Goal: Task Accomplishment & Management: Manage account settings

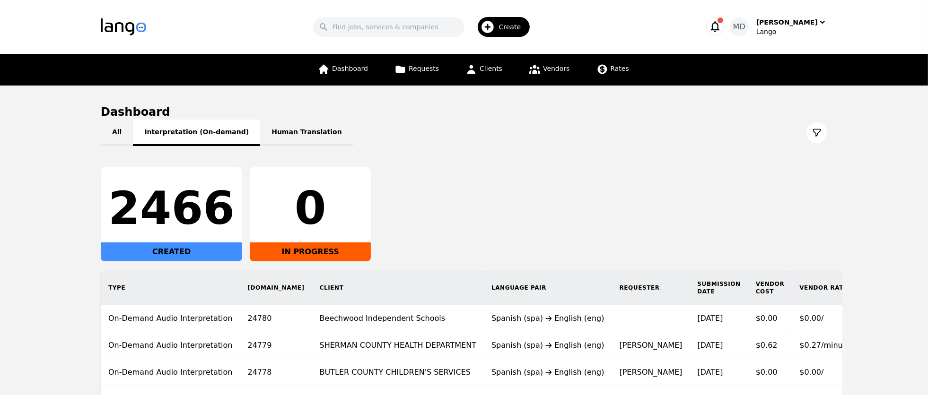
click at [190, 133] on button "Interpretation (On-demand)" at bounding box center [196, 133] width 127 height 26
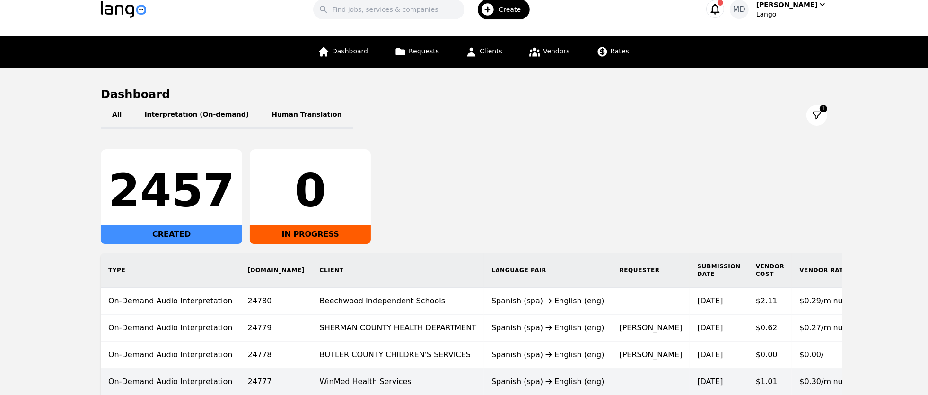
scroll to position [11, 0]
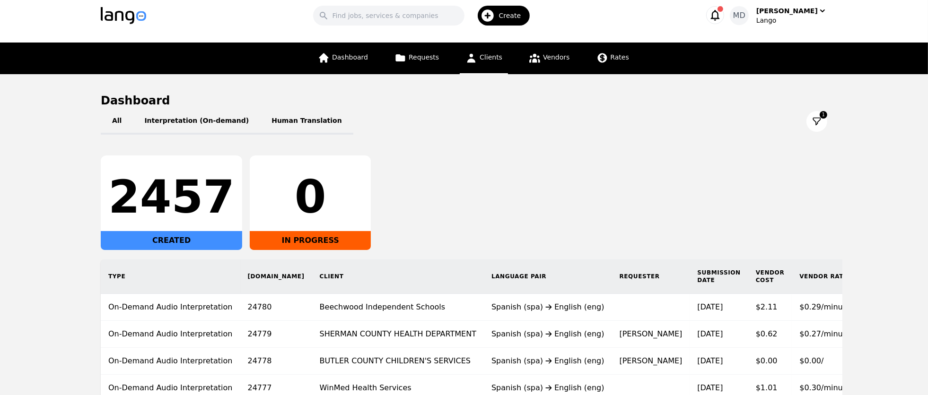
click at [484, 59] on span "Clients" at bounding box center [490, 57] width 23 height 8
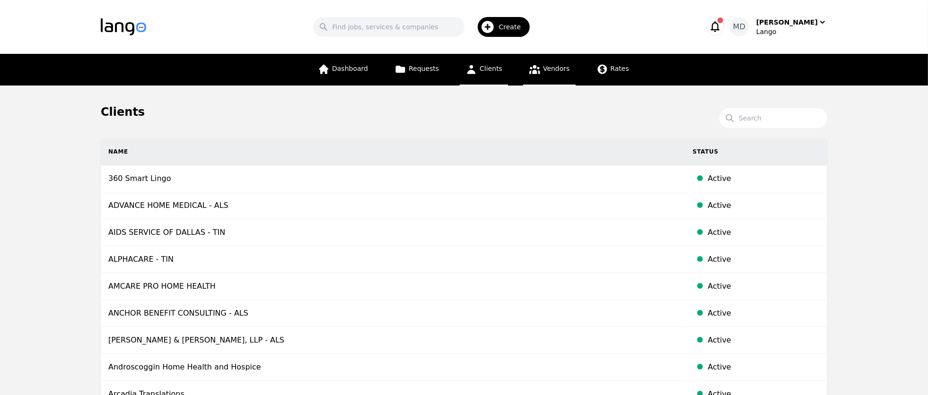
click at [544, 68] on span "Vendors" at bounding box center [556, 69] width 26 height 8
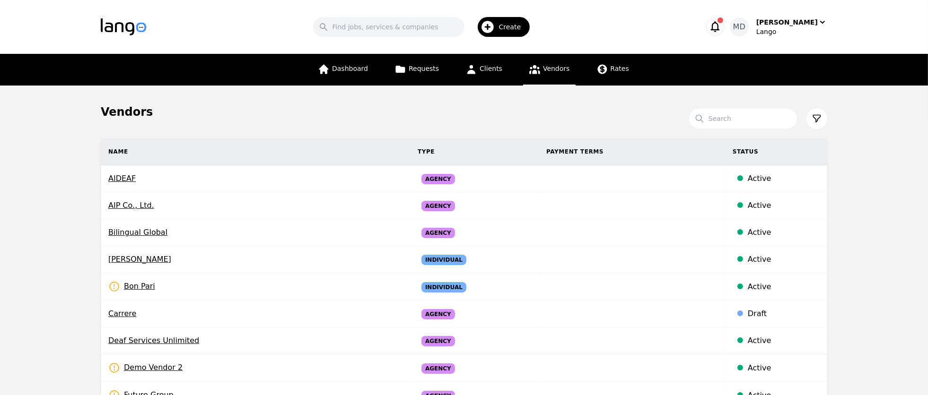
click at [517, 32] on div "Create" at bounding box center [504, 27] width 52 height 20
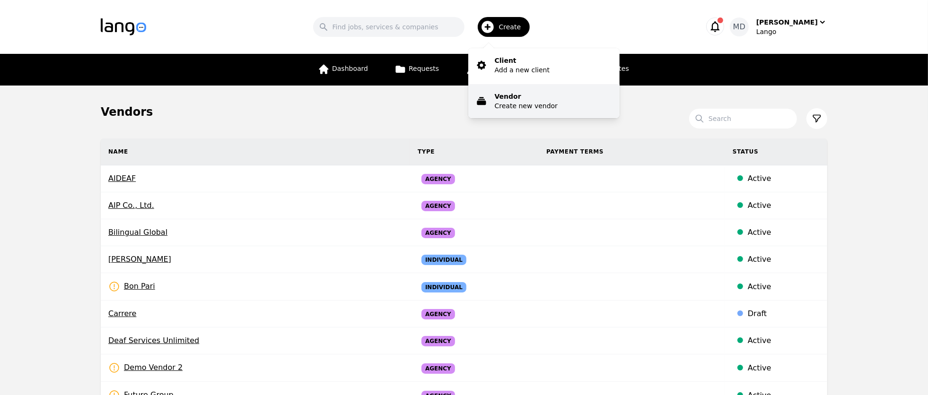
click at [530, 99] on p "Vendor" at bounding box center [526, 96] width 63 height 9
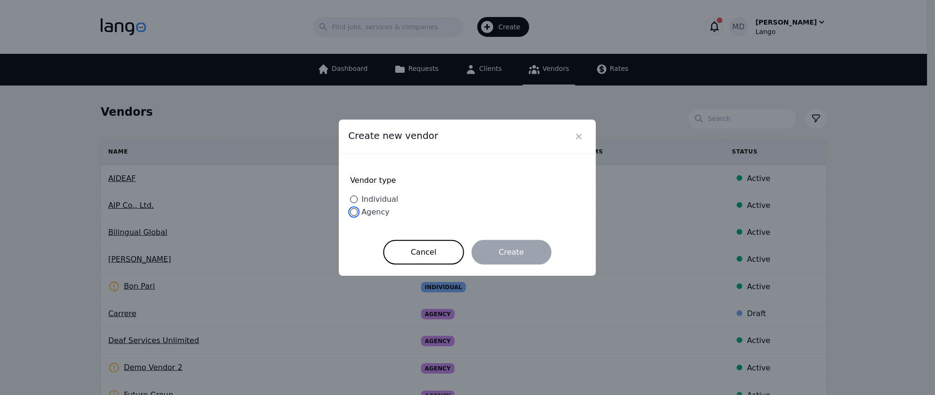
click at [356, 212] on input "Agency" at bounding box center [354, 212] width 8 height 8
radio input "true"
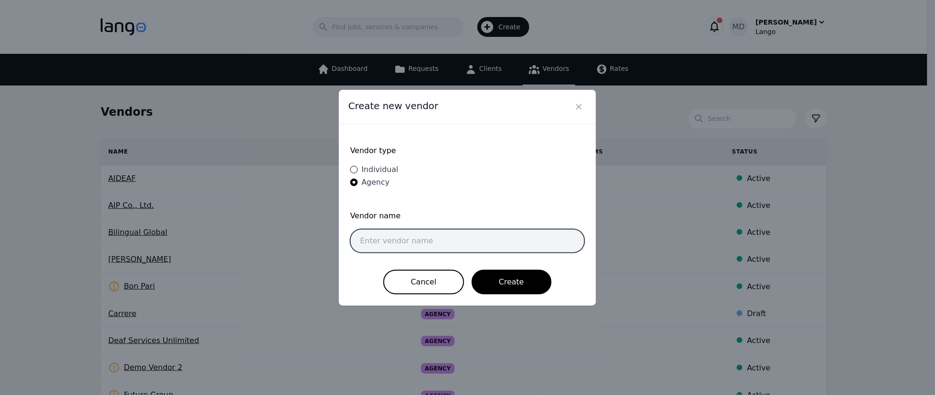
click at [432, 244] on input "text" at bounding box center [467, 241] width 235 height 24
click at [431, 189] on div "Vendor type Individual Agency" at bounding box center [467, 167] width 235 height 63
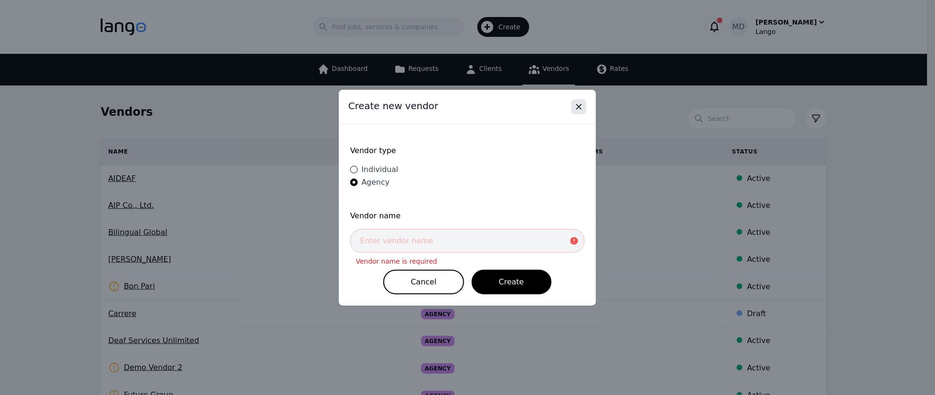
click at [577, 109] on icon "Close" at bounding box center [579, 106] width 5 height 5
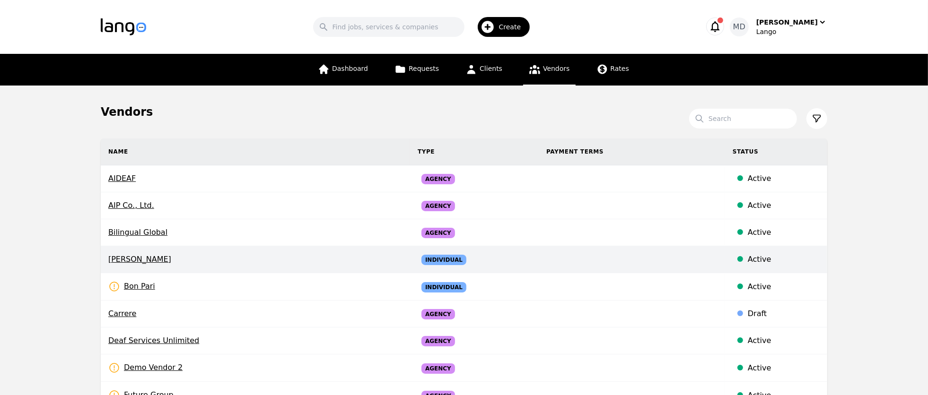
click at [134, 261] on span "Bill Jones" at bounding box center [255, 259] width 294 height 11
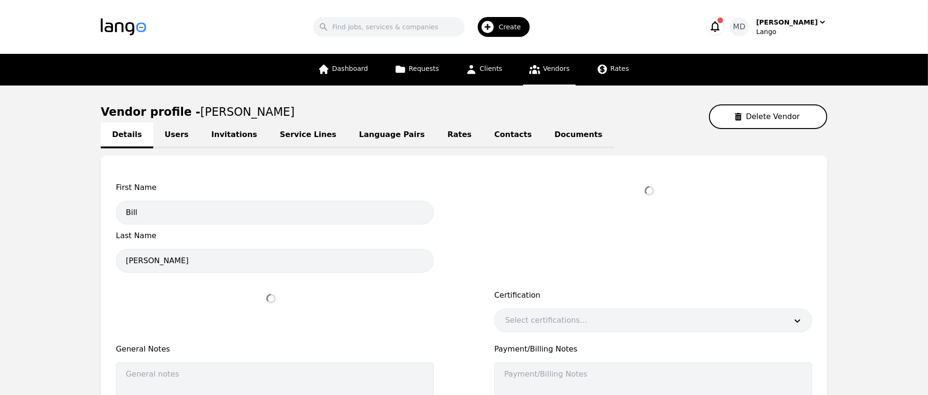
select select "active"
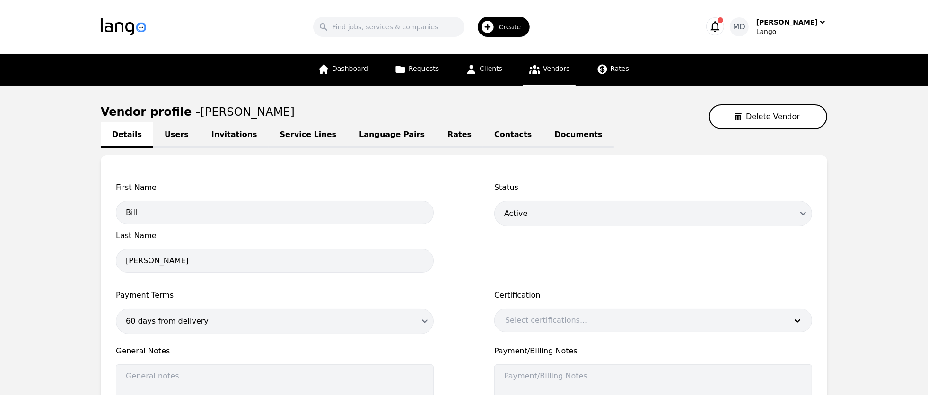
scroll to position [12, 0]
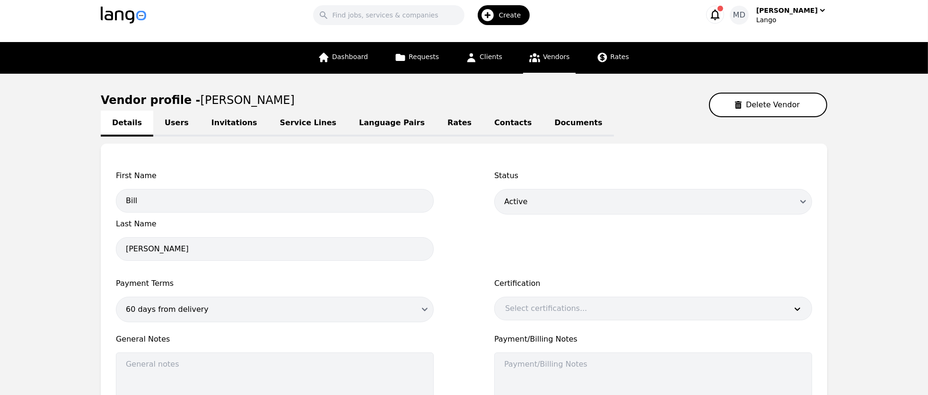
click at [163, 118] on link "Users" at bounding box center [176, 124] width 47 height 26
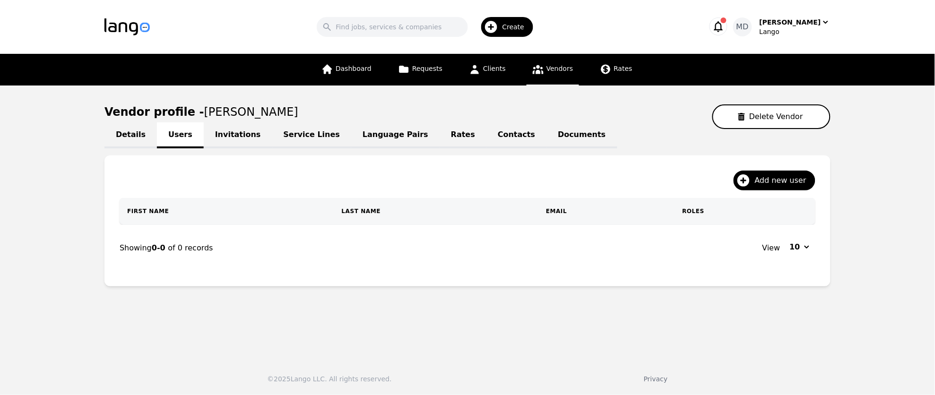
click at [235, 134] on link "Invitations" at bounding box center [238, 135] width 69 height 26
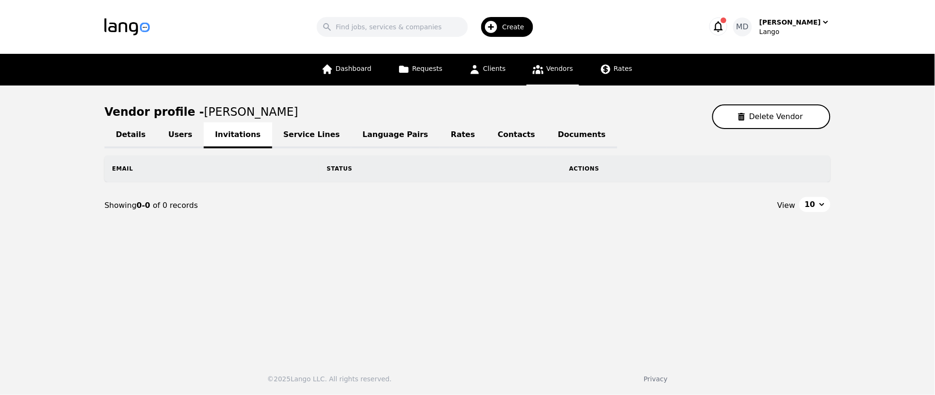
click at [298, 136] on link "Service Lines" at bounding box center [311, 135] width 79 height 26
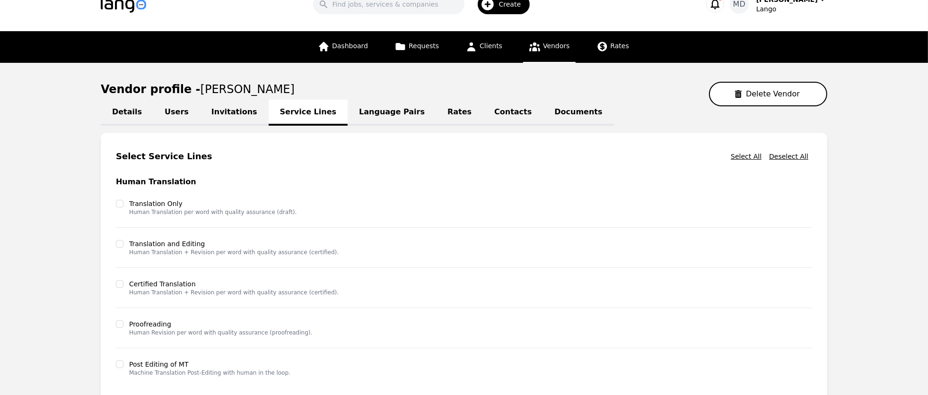
scroll to position [18, 0]
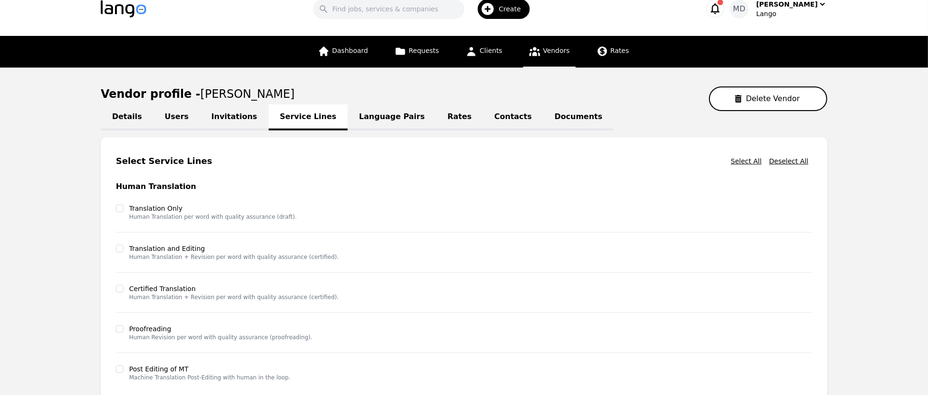
click at [378, 120] on link "Language Pairs" at bounding box center [391, 117] width 88 height 26
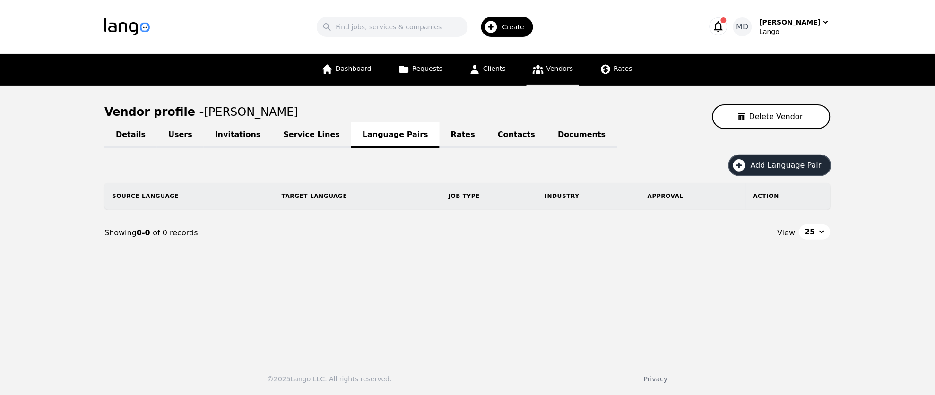
click at [786, 167] on span "Add Language Pair" at bounding box center [790, 165] width 78 height 11
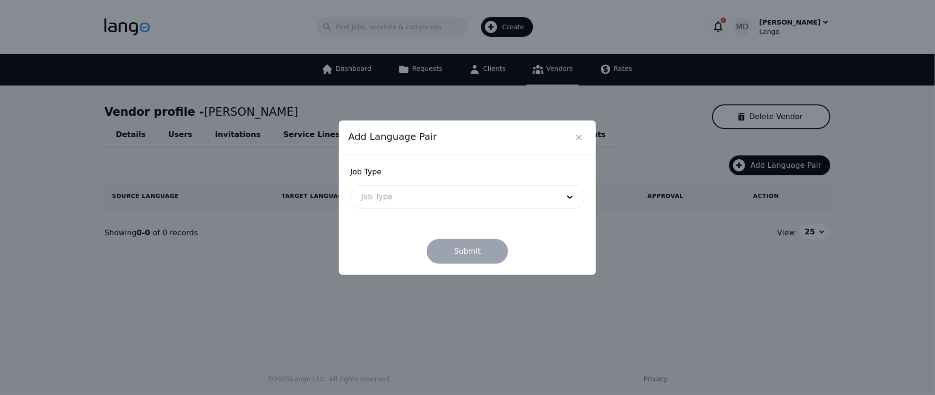
click at [489, 200] on div at bounding box center [453, 197] width 205 height 23
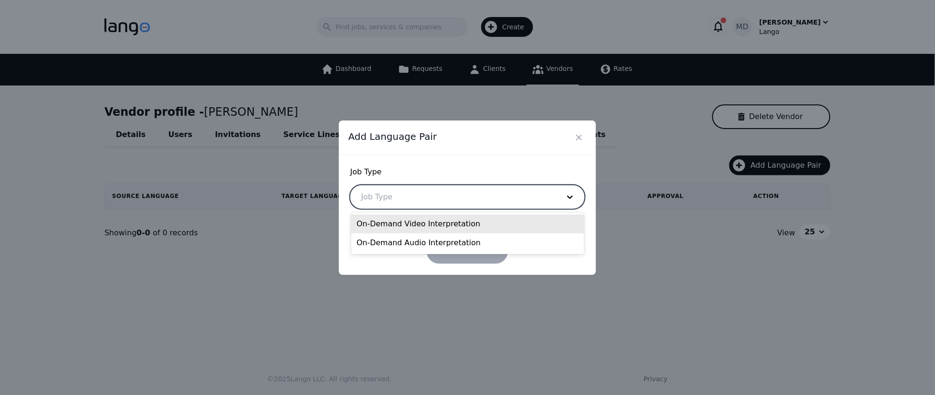
click at [472, 229] on div "On-Demand Video Interpretation" at bounding box center [468, 224] width 234 height 19
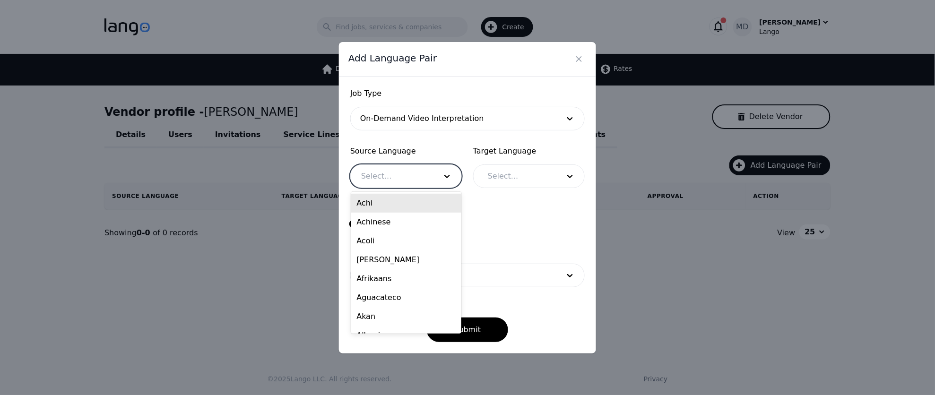
click at [404, 185] on div at bounding box center [392, 176] width 82 height 23
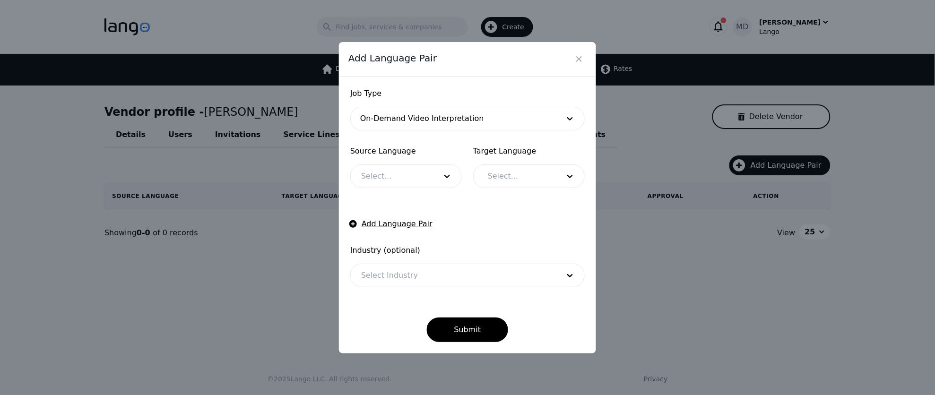
click at [541, 214] on form "Job Type On-Demand Video Interpretation Source Language Select... Target Langua…" at bounding box center [467, 215] width 235 height 254
click at [457, 277] on div at bounding box center [453, 275] width 205 height 23
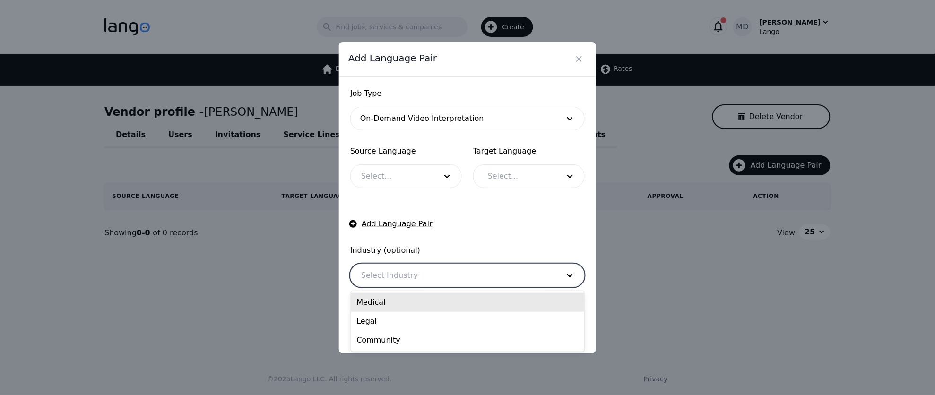
click at [483, 224] on form "Job Type On-Demand Video Interpretation Source Language Select... Target Langua…" at bounding box center [467, 215] width 235 height 254
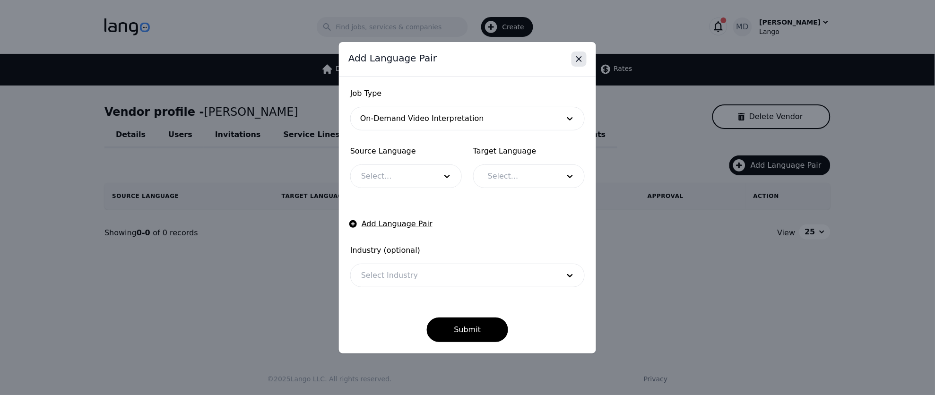
click at [583, 58] on icon "Close" at bounding box center [578, 58] width 9 height 9
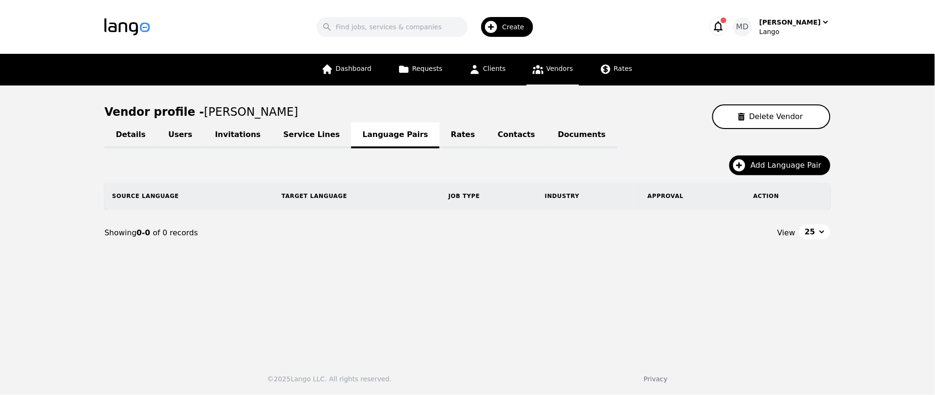
click at [440, 135] on link "Rates" at bounding box center [463, 135] width 47 height 26
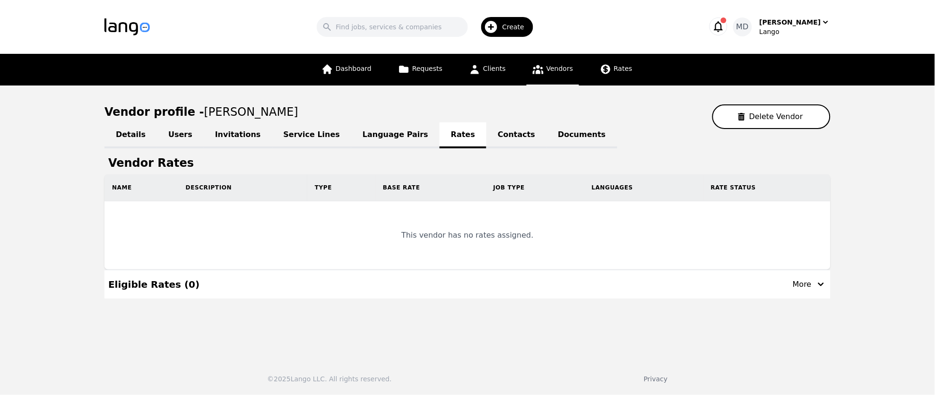
click at [486, 126] on link "Contacts" at bounding box center [516, 135] width 60 height 26
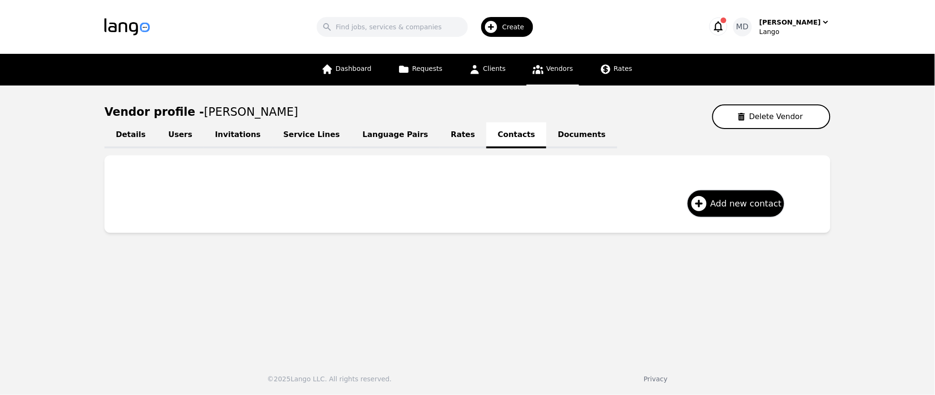
click at [547, 137] on link "Documents" at bounding box center [582, 135] width 70 height 26
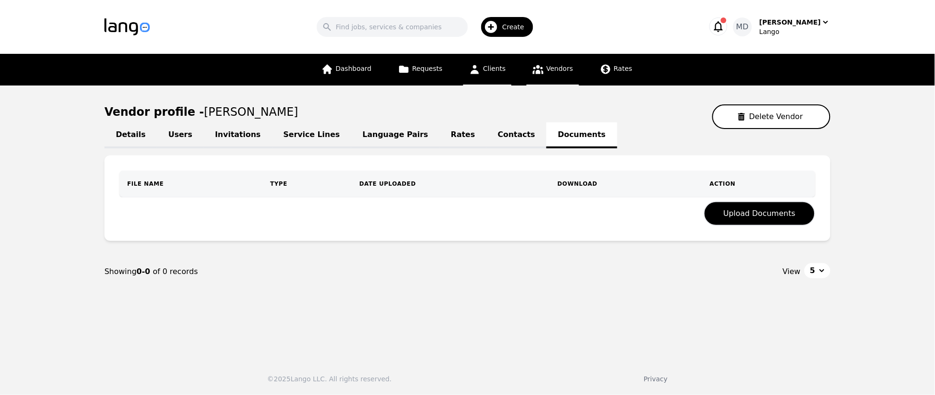
click at [494, 68] on span "Clients" at bounding box center [494, 69] width 23 height 8
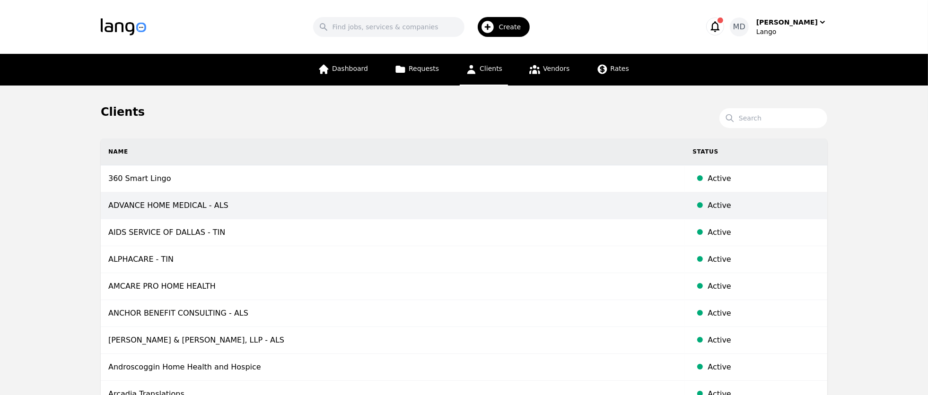
click at [197, 208] on td "ADVANCE HOME MEDICAL - ALS" at bounding box center [393, 205] width 584 height 27
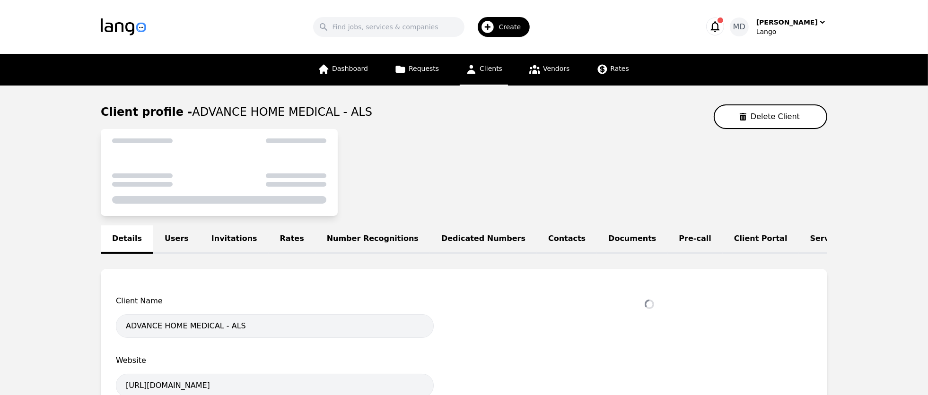
select select "active"
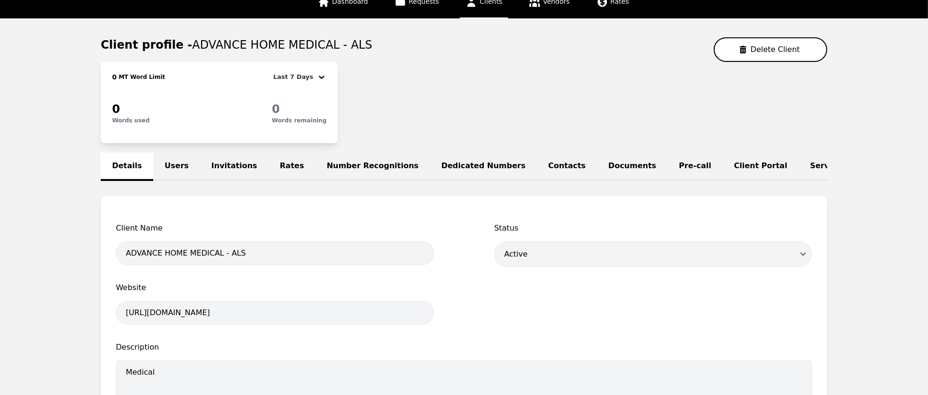
scroll to position [65, 0]
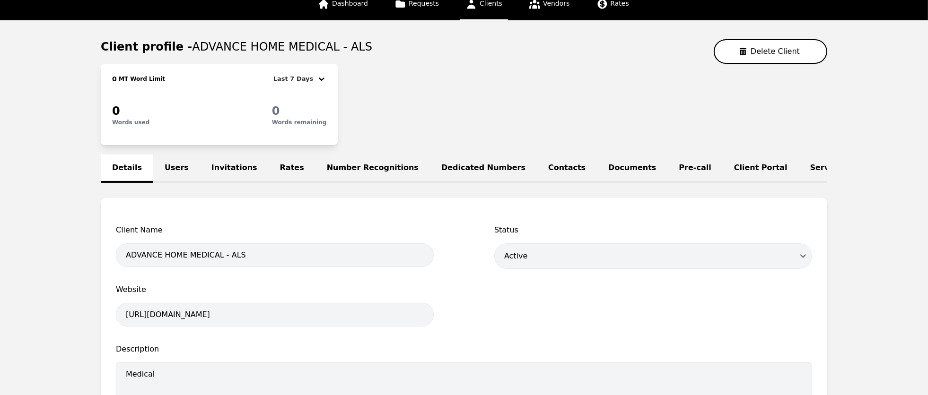
click at [181, 176] on link "Users" at bounding box center [176, 169] width 47 height 28
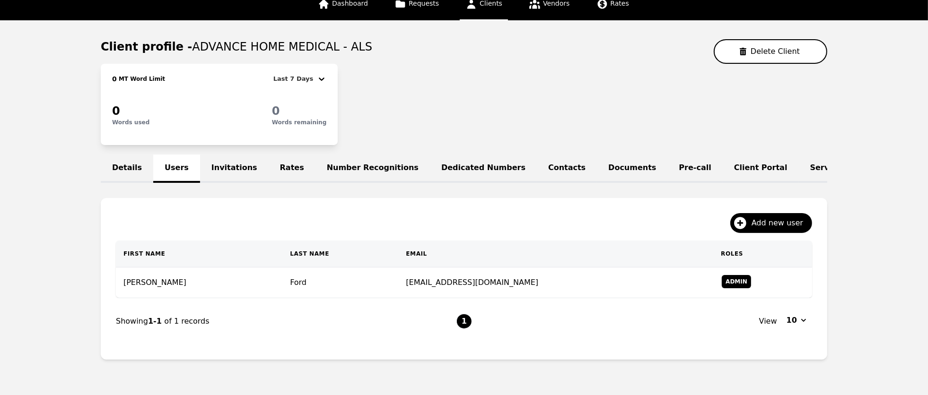
click at [217, 168] on link "Invitations" at bounding box center [234, 169] width 69 height 28
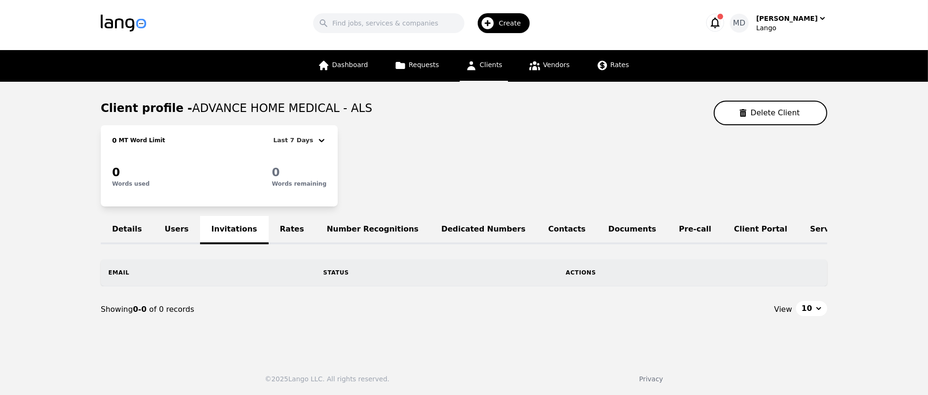
scroll to position [63, 0]
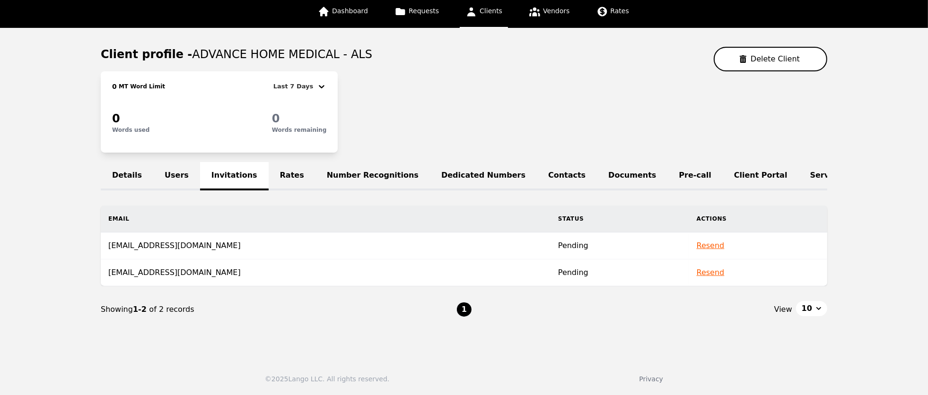
click at [273, 171] on link "Rates" at bounding box center [292, 176] width 47 height 28
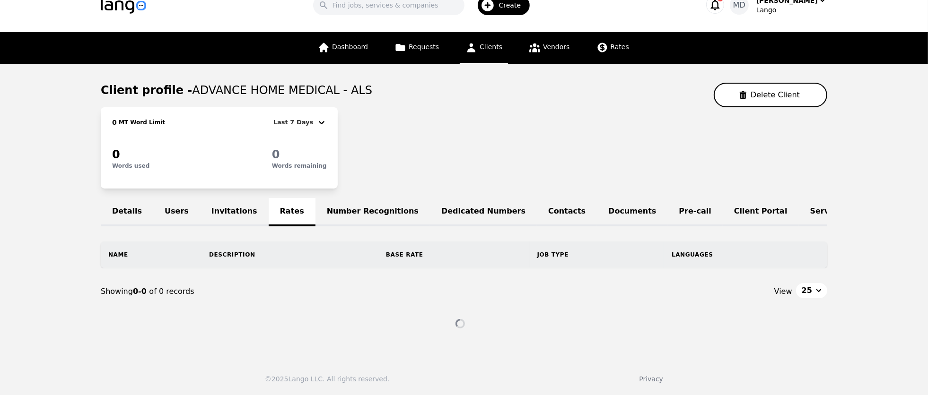
scroll to position [63, 0]
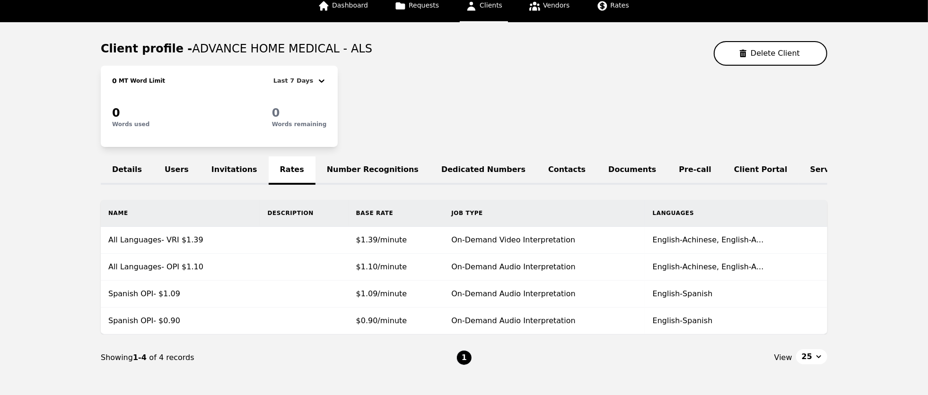
click at [369, 174] on link "Number Recognitions" at bounding box center [372, 170] width 114 height 28
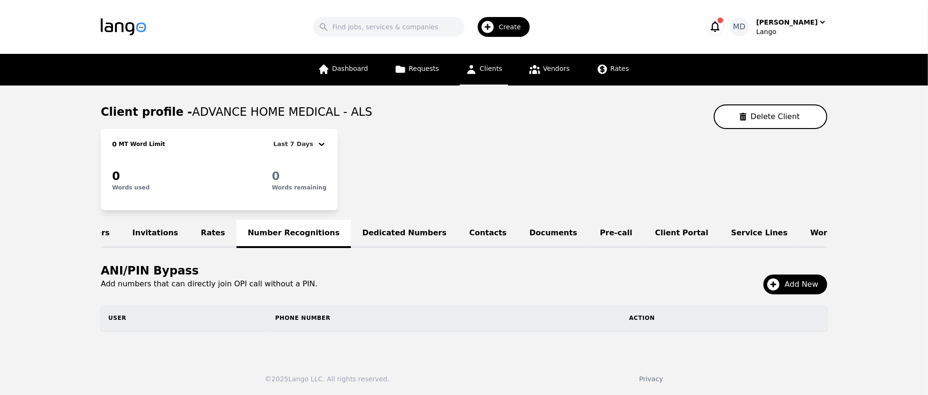
click at [589, 236] on link "Pre-call" at bounding box center [616, 234] width 55 height 28
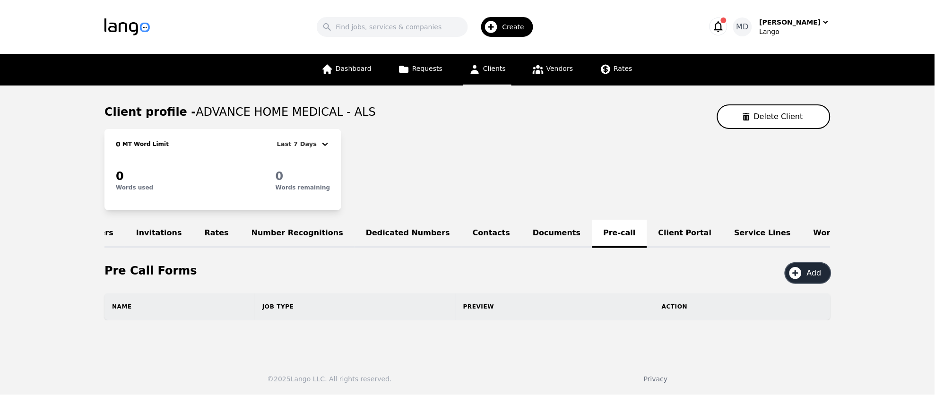
click at [817, 278] on span "Add" at bounding box center [817, 273] width 21 height 11
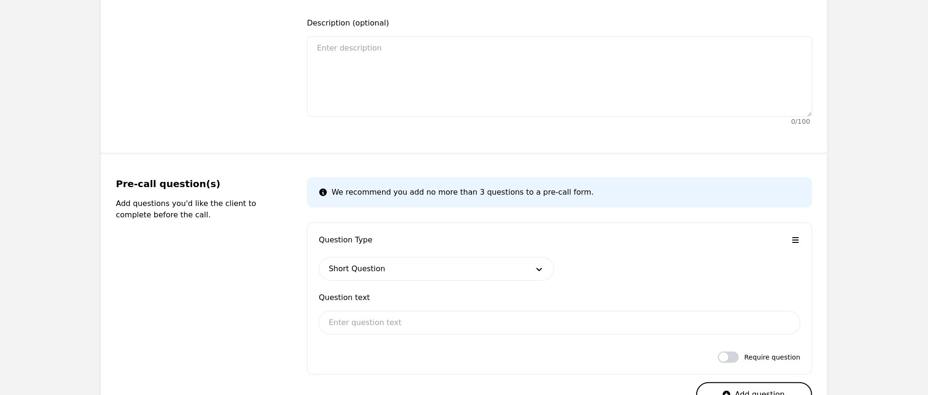
scroll to position [225, 0]
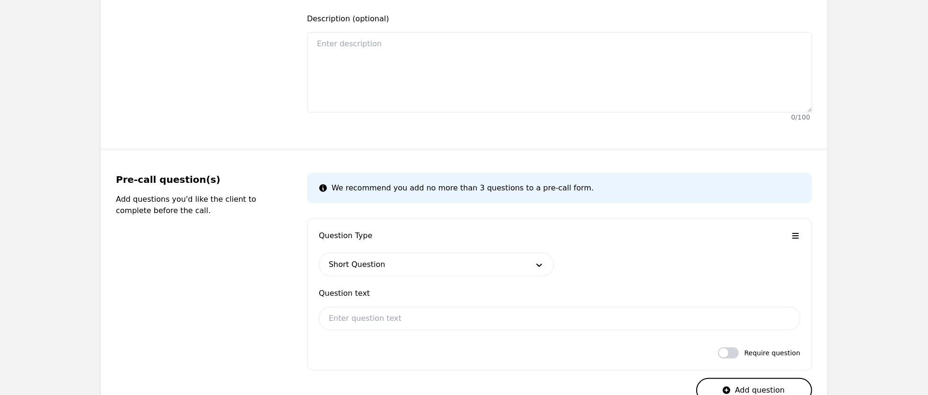
click at [447, 269] on div at bounding box center [422, 264] width 206 height 23
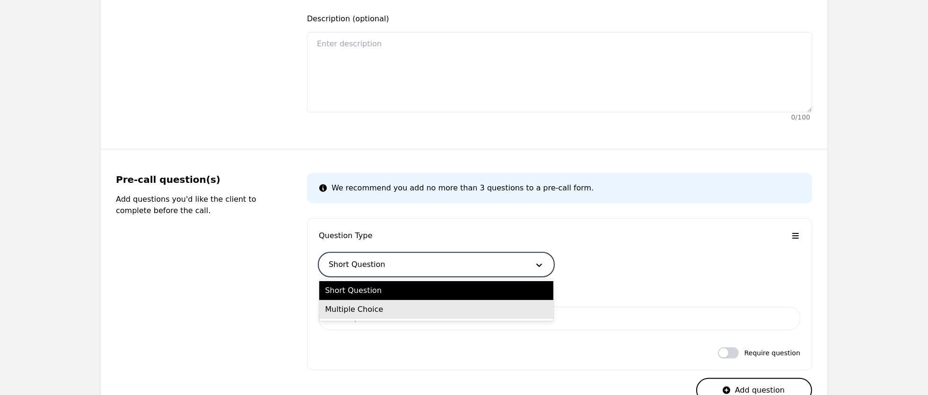
click at [424, 320] on div "Short Question Multiple Choice" at bounding box center [436, 300] width 234 height 42
click at [418, 305] on div "Multiple Choice" at bounding box center [436, 309] width 234 height 19
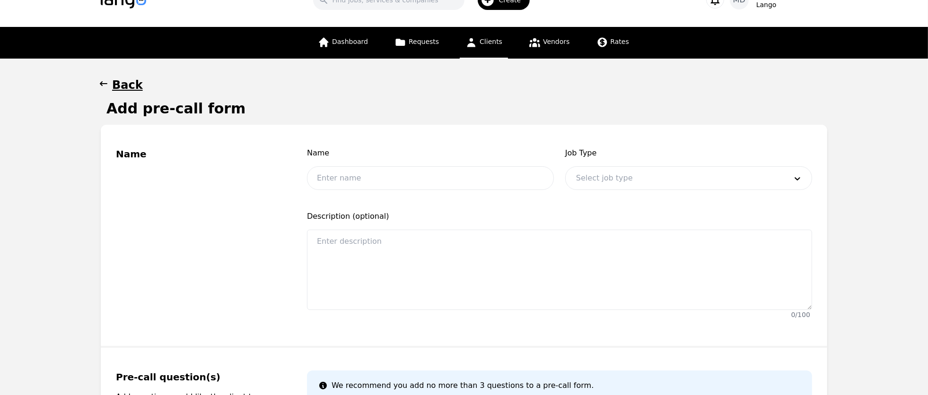
scroll to position [0, 0]
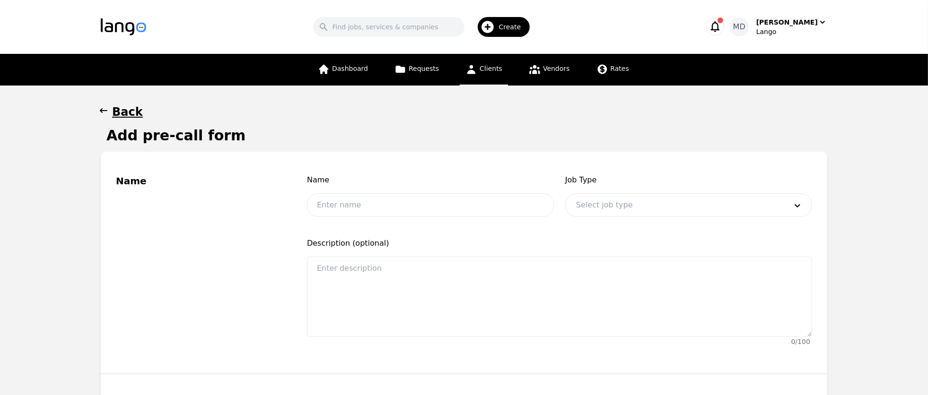
click at [126, 118] on h1 "Back" at bounding box center [127, 111] width 31 height 15
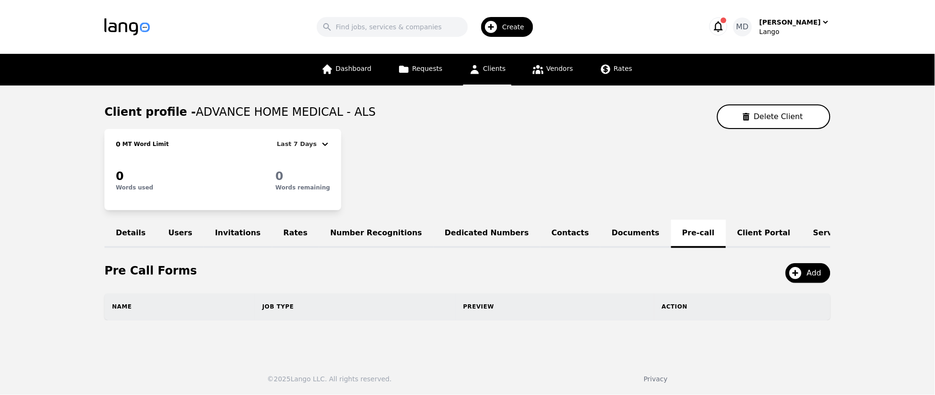
click at [460, 234] on link "Dedicated Numbers" at bounding box center [487, 234] width 107 height 28
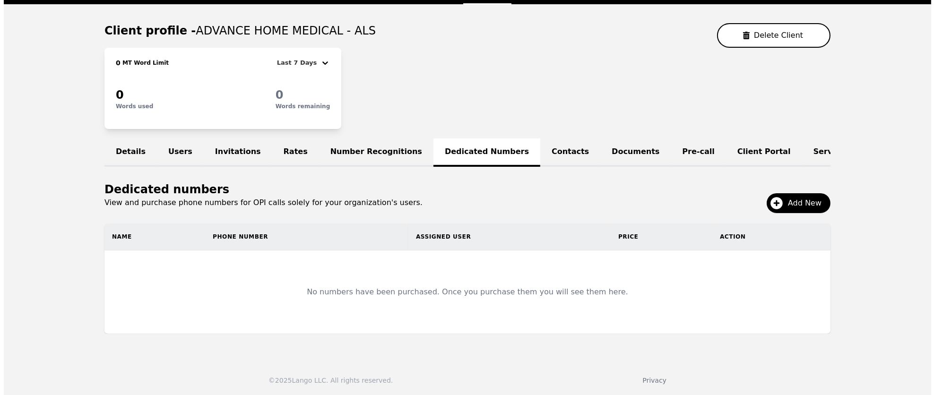
scroll to position [88, 0]
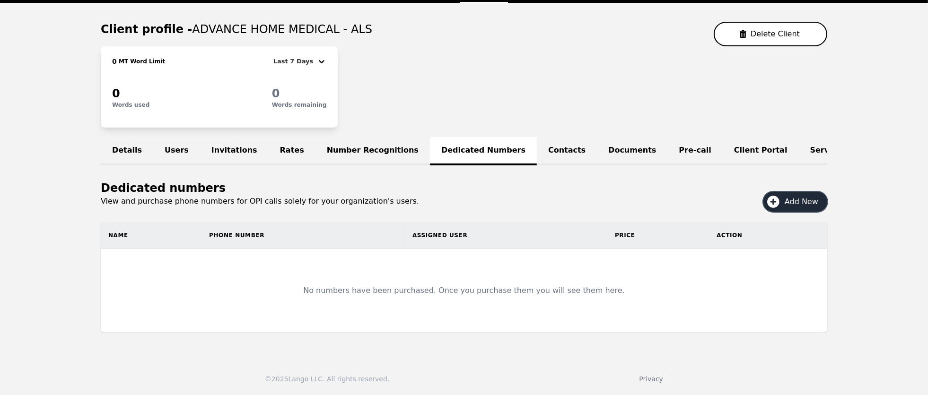
click at [789, 205] on span "Add New" at bounding box center [804, 201] width 40 height 11
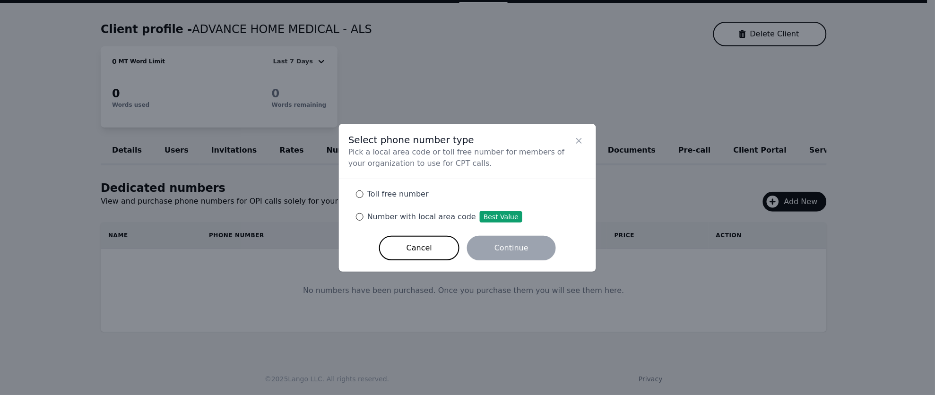
click at [364, 221] on div "Number with local area code Best Value" at bounding box center [443, 216] width 159 height 11
click at [363, 221] on input "Number with local area code Best Value" at bounding box center [360, 217] width 8 height 8
radio input "true"
click at [519, 247] on button "Continue" at bounding box center [511, 248] width 89 height 25
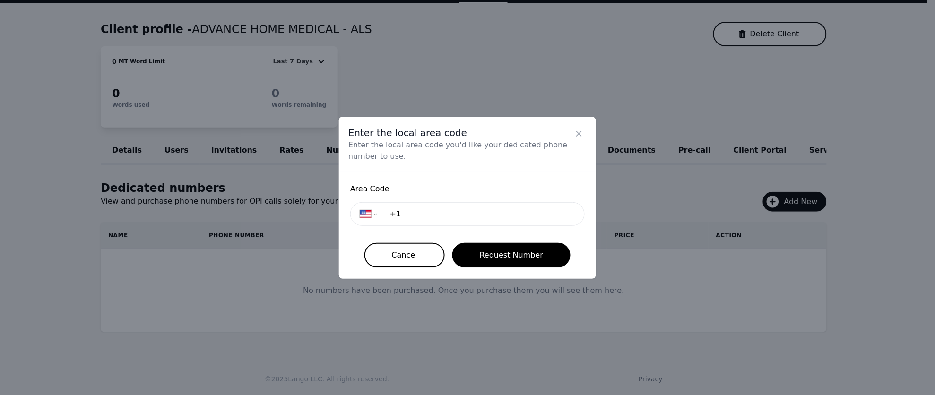
click at [444, 224] on div "United States +1" at bounding box center [467, 214] width 235 height 24
click at [444, 219] on input "+1" at bounding box center [479, 214] width 191 height 19
type input "+1 817"
click at [502, 255] on button "Request Number" at bounding box center [511, 255] width 118 height 25
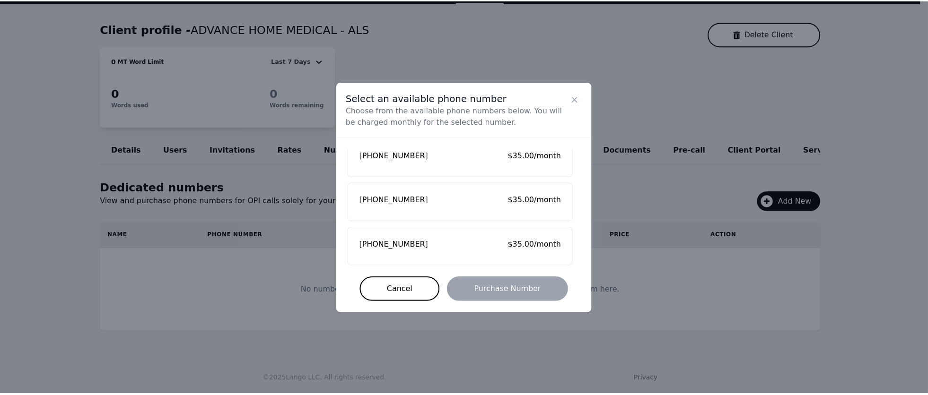
scroll to position [0, 0]
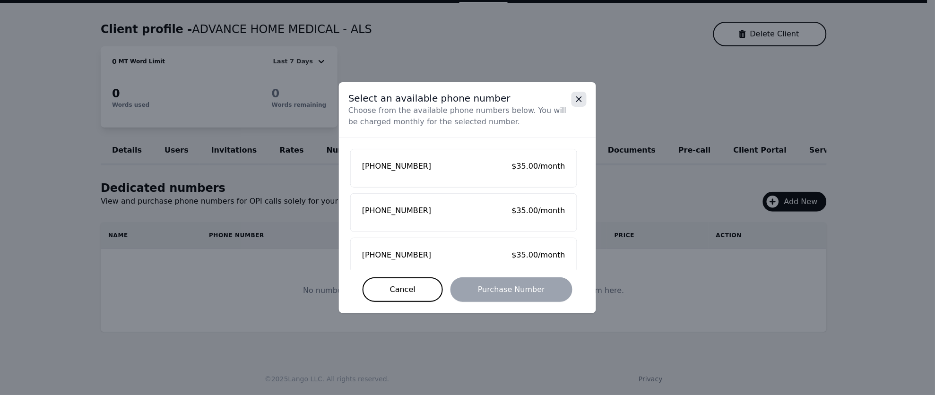
click at [581, 101] on icon "Close" at bounding box center [578, 99] width 9 height 9
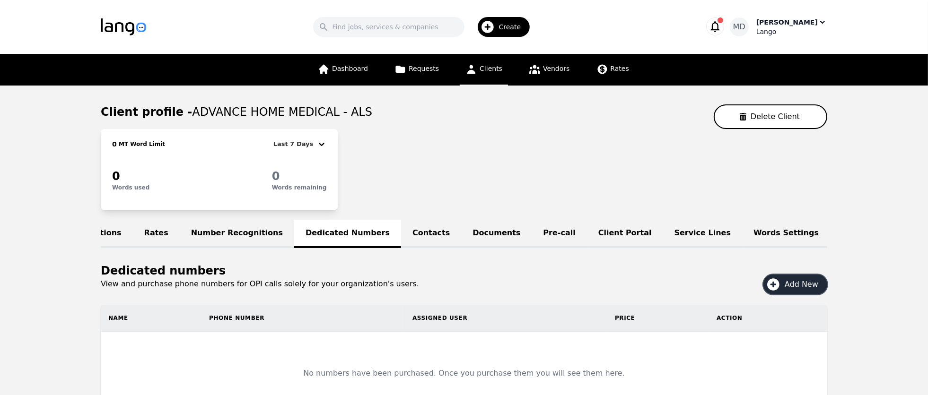
click at [807, 30] on div "Lango" at bounding box center [791, 31] width 71 height 9
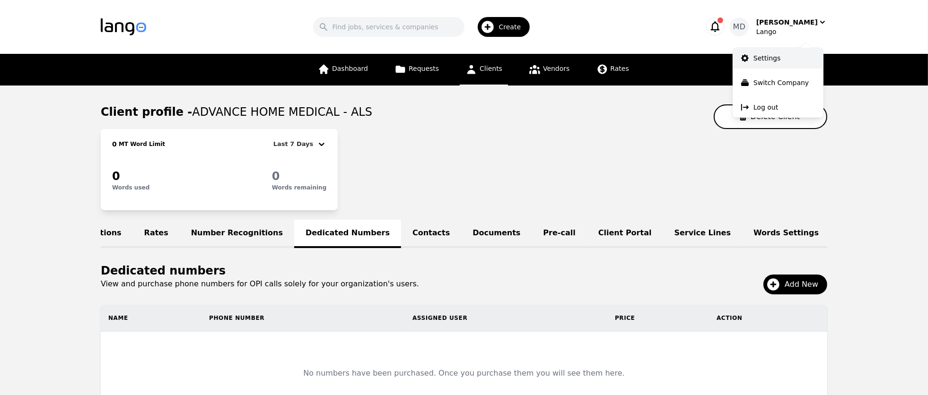
click at [770, 55] on p "Settings" at bounding box center [766, 57] width 27 height 9
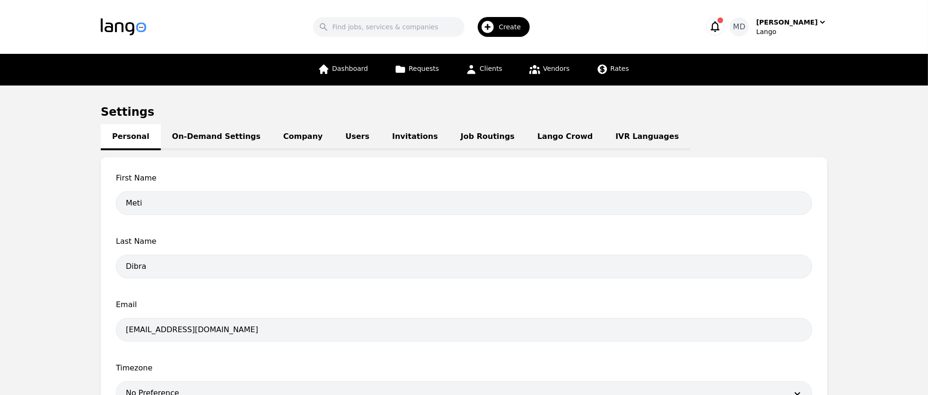
click at [463, 138] on link "Job Routings" at bounding box center [487, 137] width 77 height 26
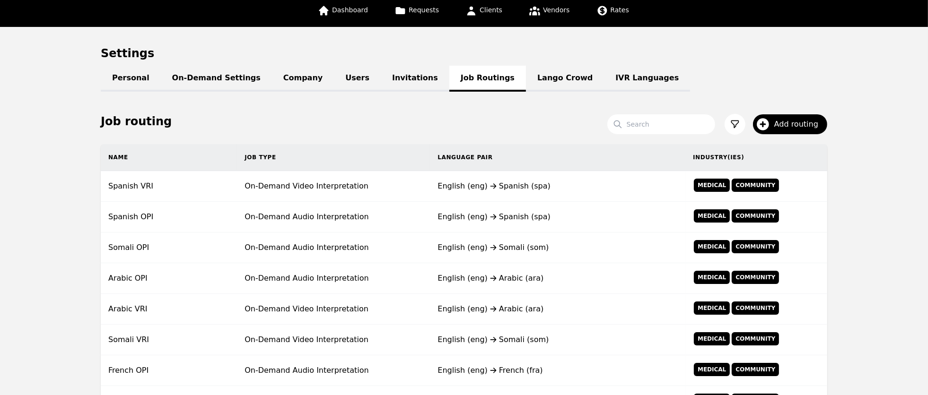
scroll to position [57, 0]
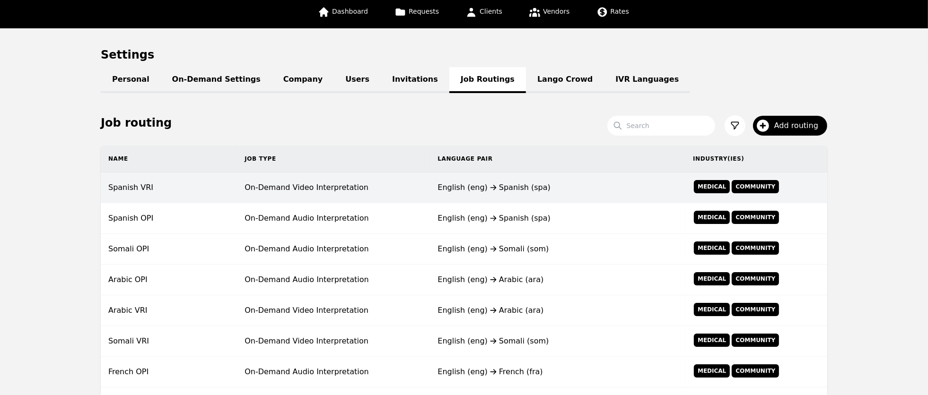
click at [345, 191] on td "On-Demand Video Interpretation" at bounding box center [333, 188] width 193 height 31
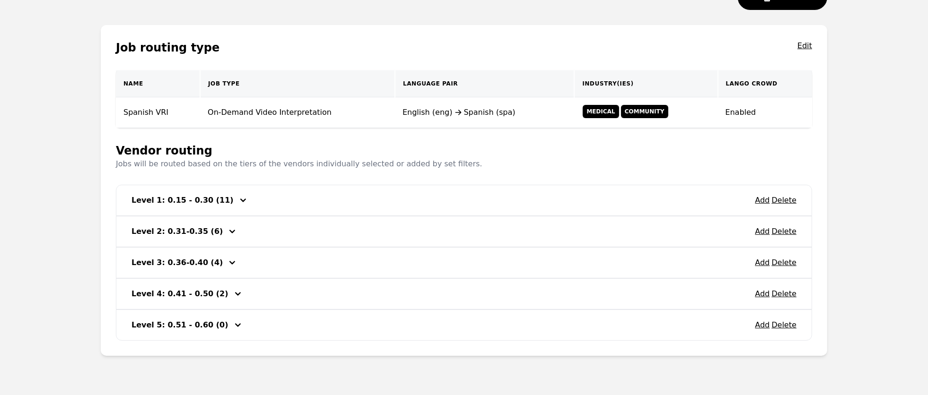
scroll to position [152, 0]
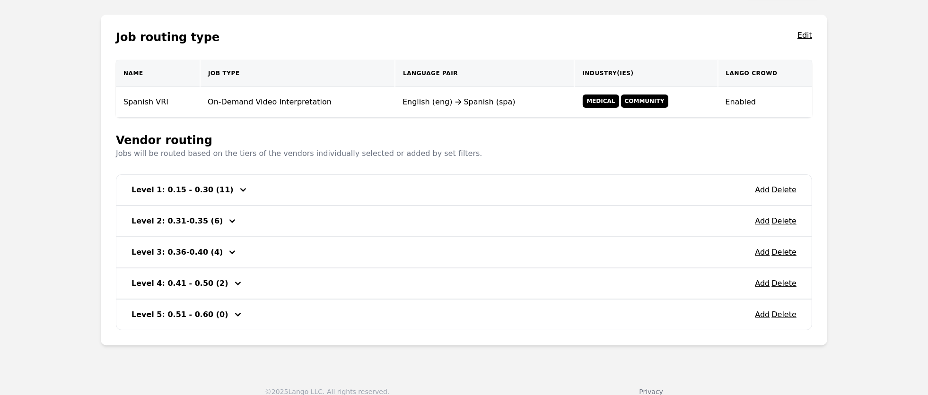
click at [195, 190] on h3 "Level 1: 0.15 - 0.30 (11)" at bounding box center [182, 189] width 102 height 11
click at [240, 189] on icon "button" at bounding box center [243, 189] width 6 height 3
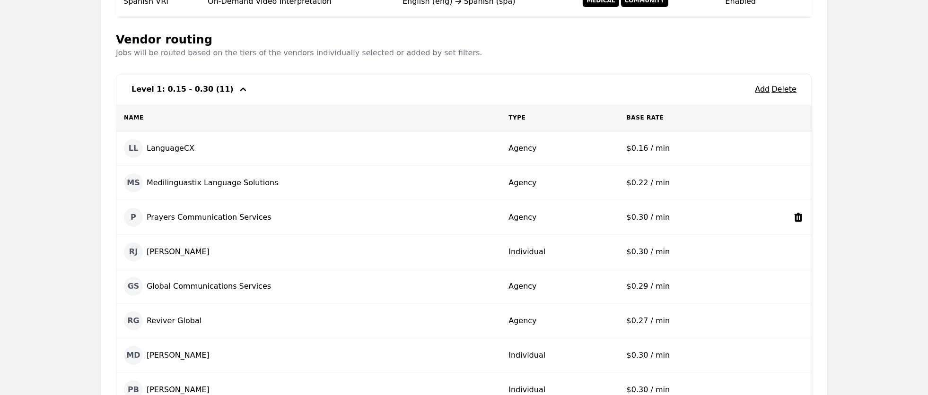
scroll to position [224, 0]
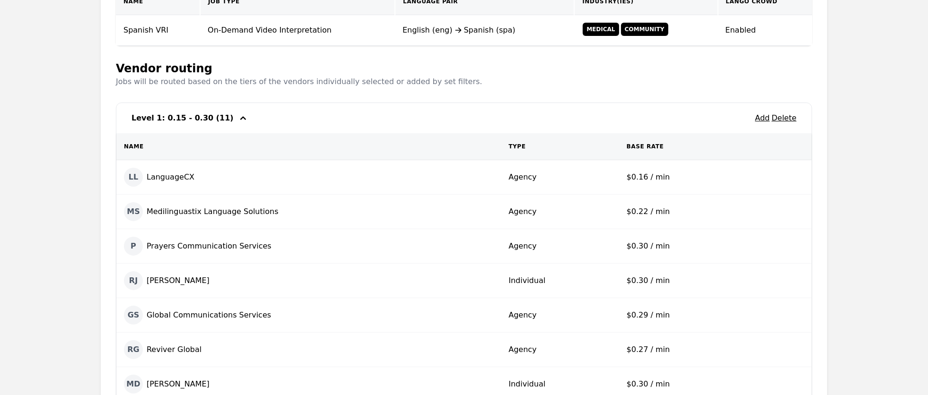
click at [237, 120] on icon "button" at bounding box center [242, 118] width 11 height 11
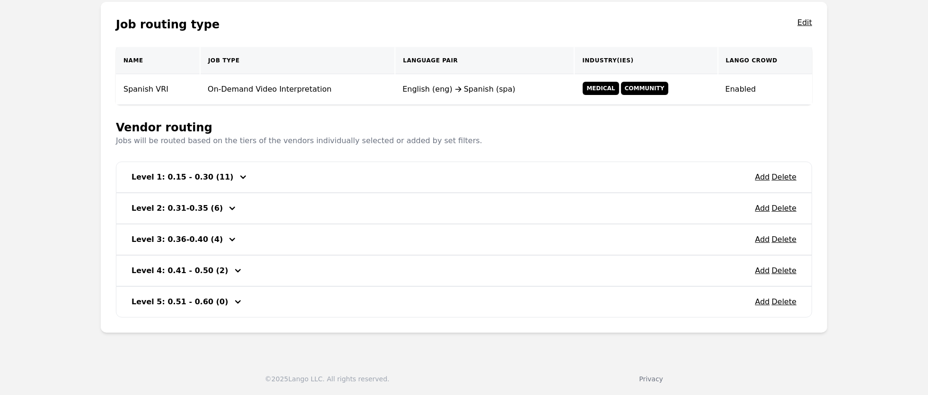
scroll to position [164, 0]
